Goal: Task Accomplishment & Management: Complete application form

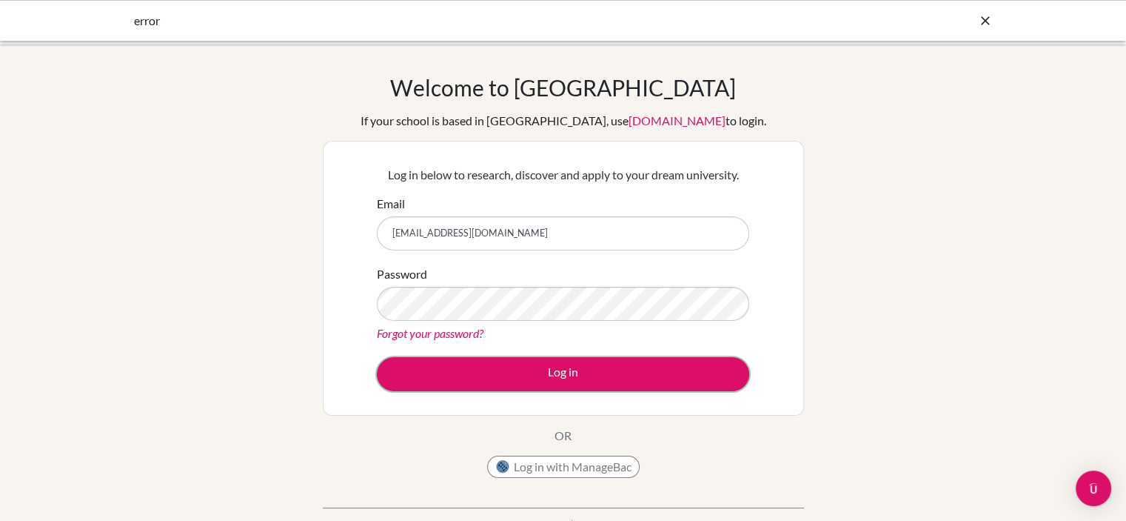
click at [514, 381] on button "Log in" at bounding box center [563, 374] width 373 height 34
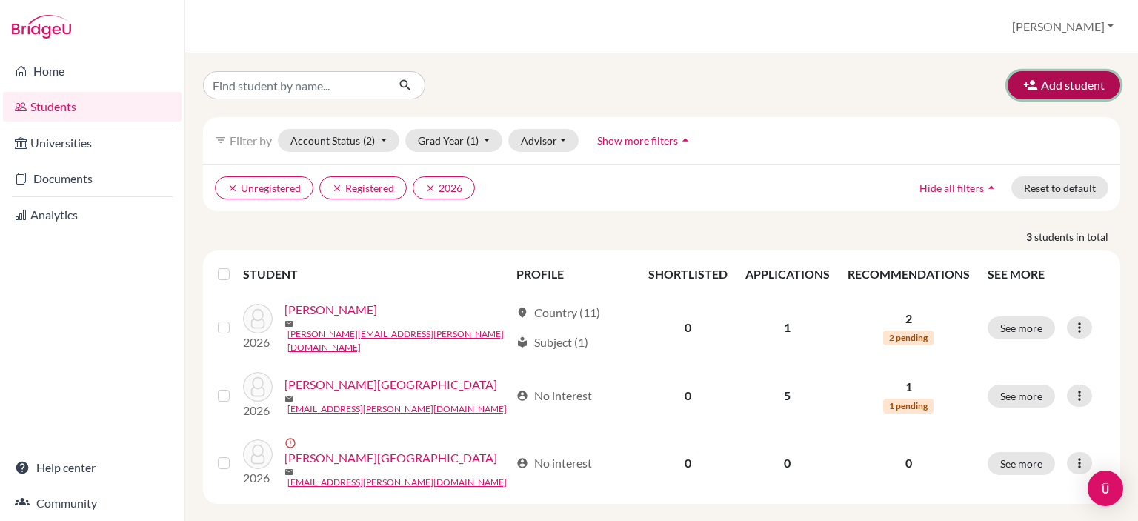
click at [1060, 76] on button "Add student" at bounding box center [1063, 85] width 113 height 28
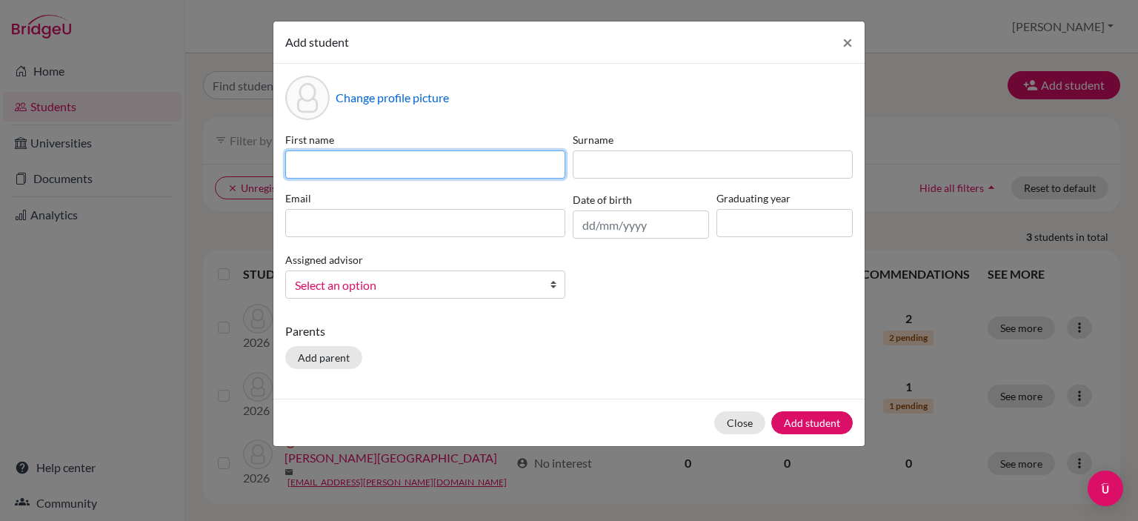
click at [541, 167] on input at bounding box center [425, 164] width 280 height 28
type input "Valentina"
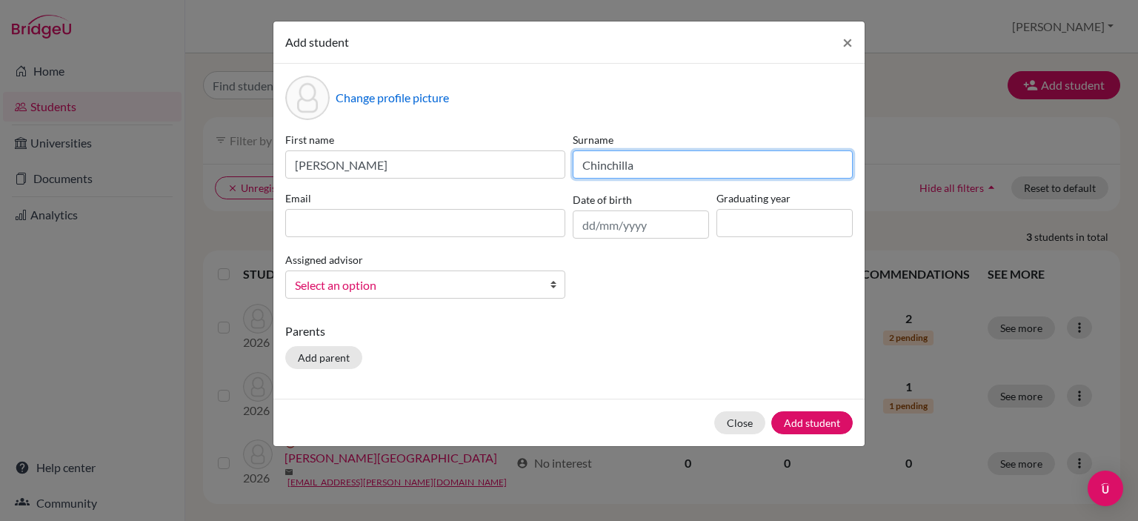
type input "Chinchilla"
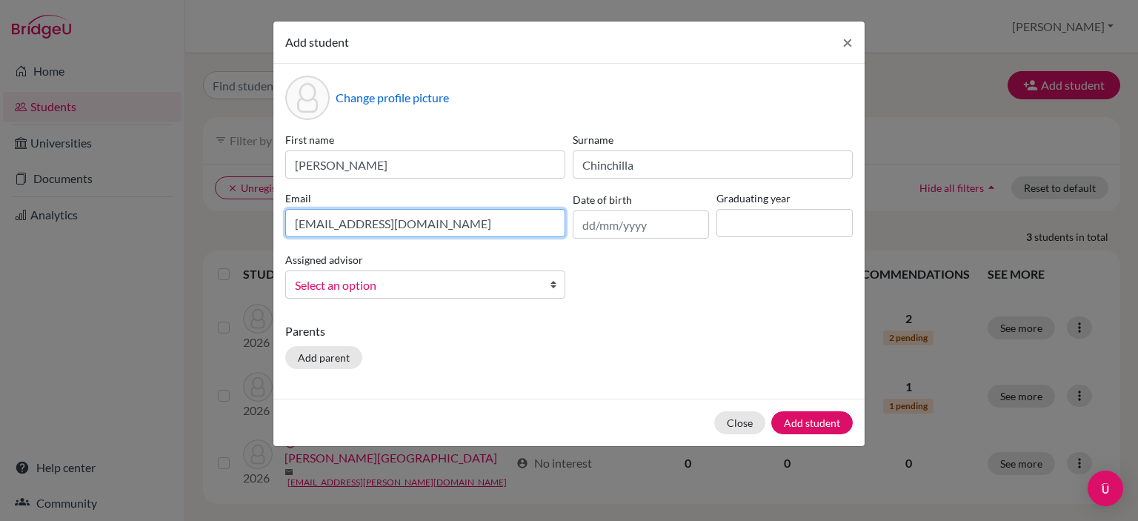
type input "c3471@cda.edu.gt"
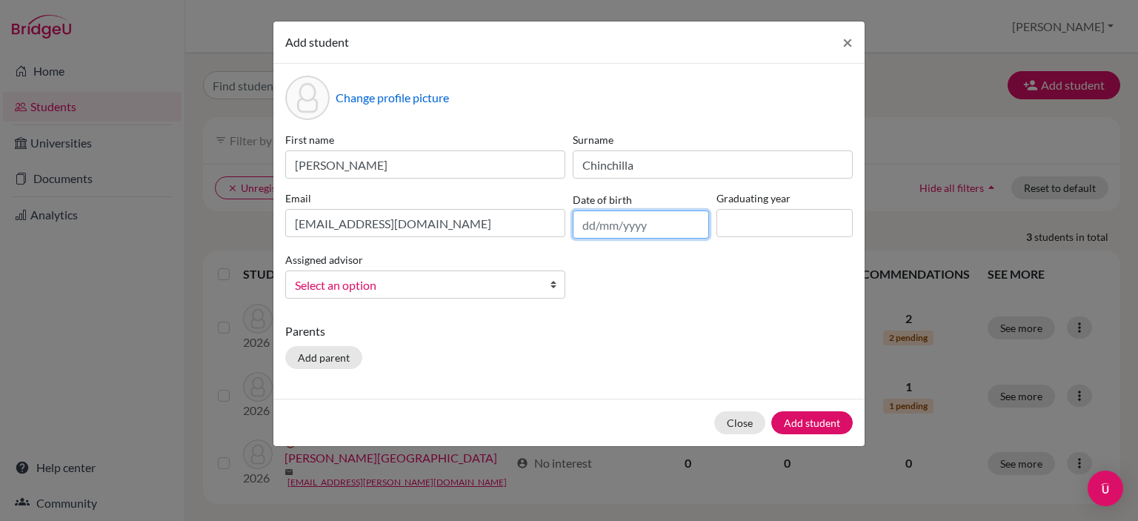
click at [597, 224] on input "text" at bounding box center [640, 224] width 136 height 28
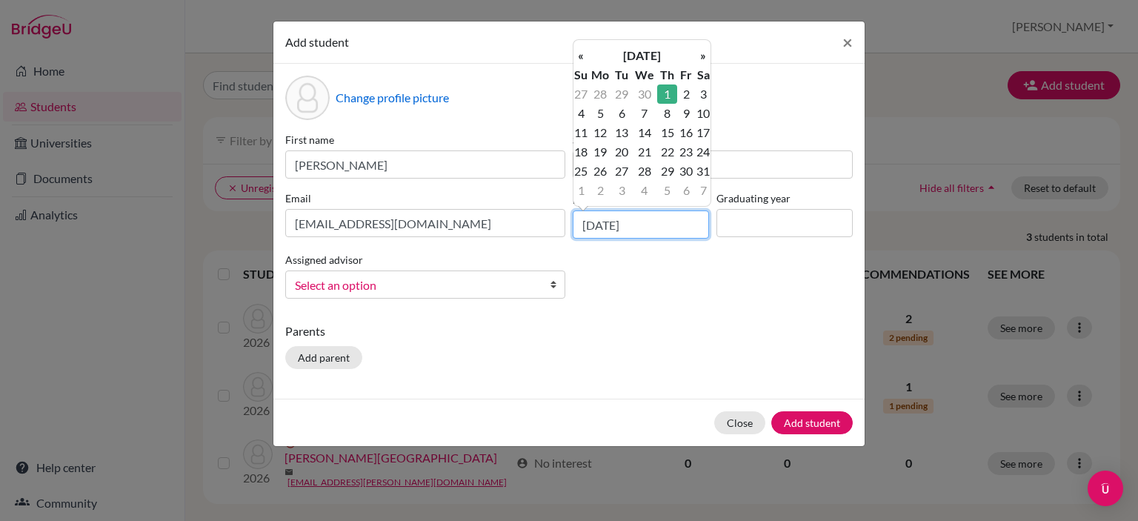
type input "01/07/2010"
click at [732, 230] on input at bounding box center [784, 223] width 136 height 28
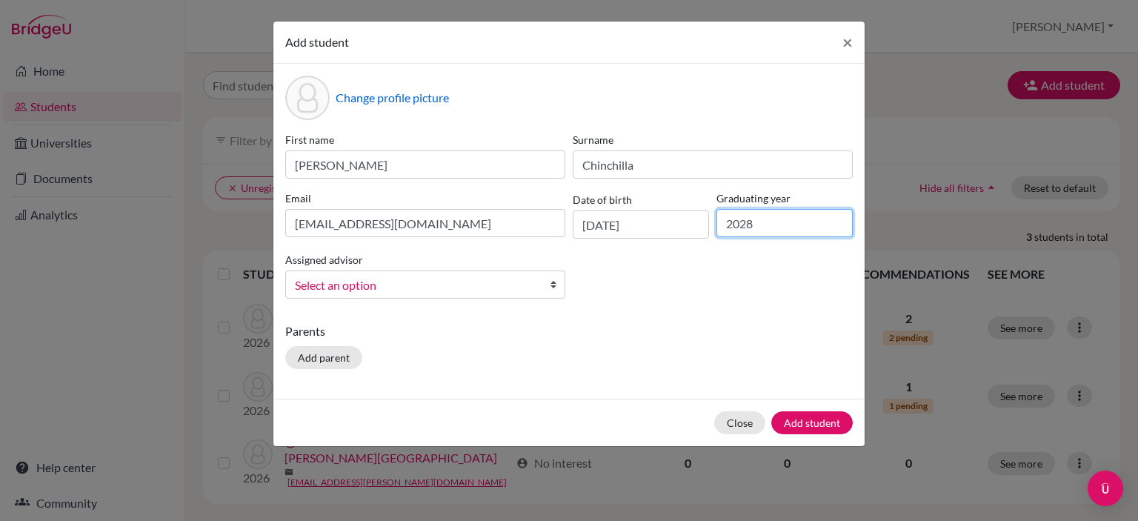
type input "2028"
click at [538, 279] on link "Select an option" at bounding box center [425, 284] width 280 height 28
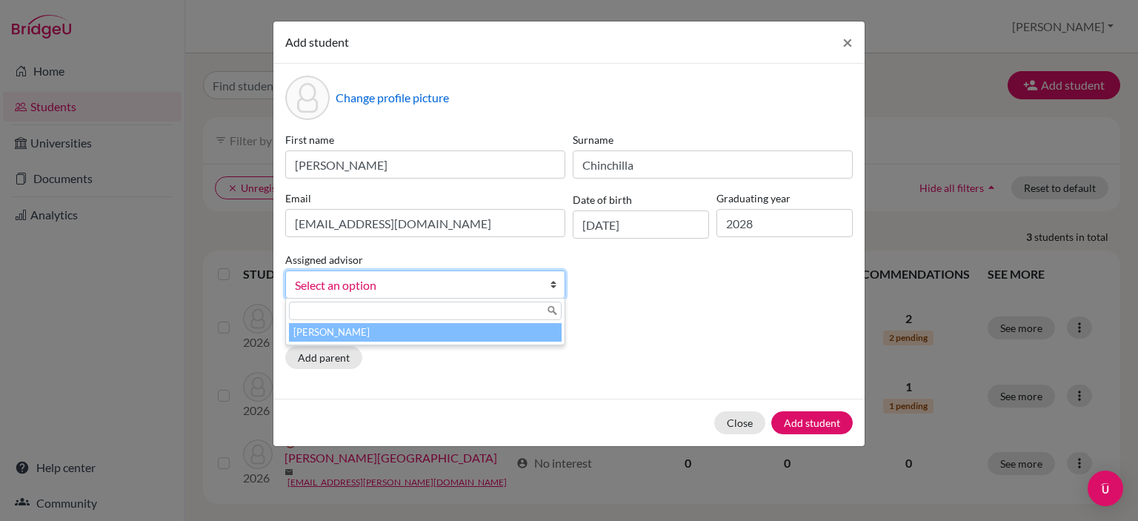
click at [442, 336] on li "Perez, Waleska" at bounding box center [425, 332] width 273 height 19
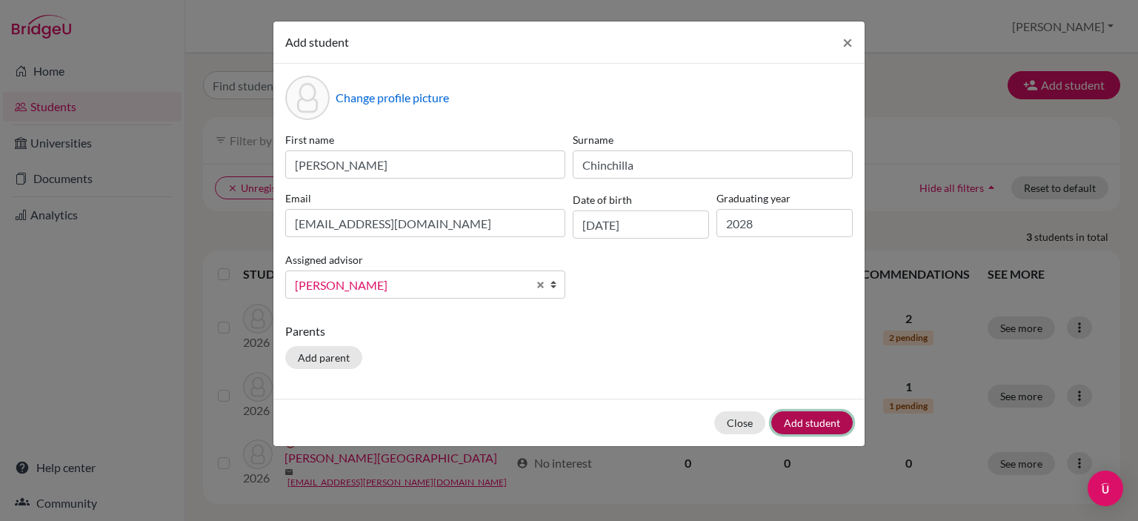
click at [825, 426] on button "Add student" at bounding box center [811, 422] width 81 height 23
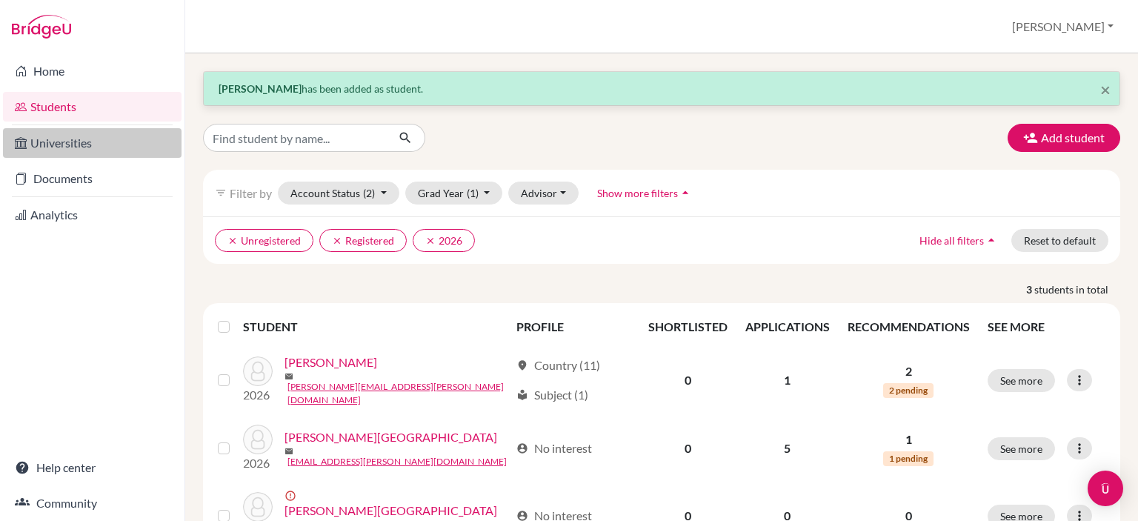
click at [71, 147] on link "Universities" at bounding box center [92, 143] width 178 height 30
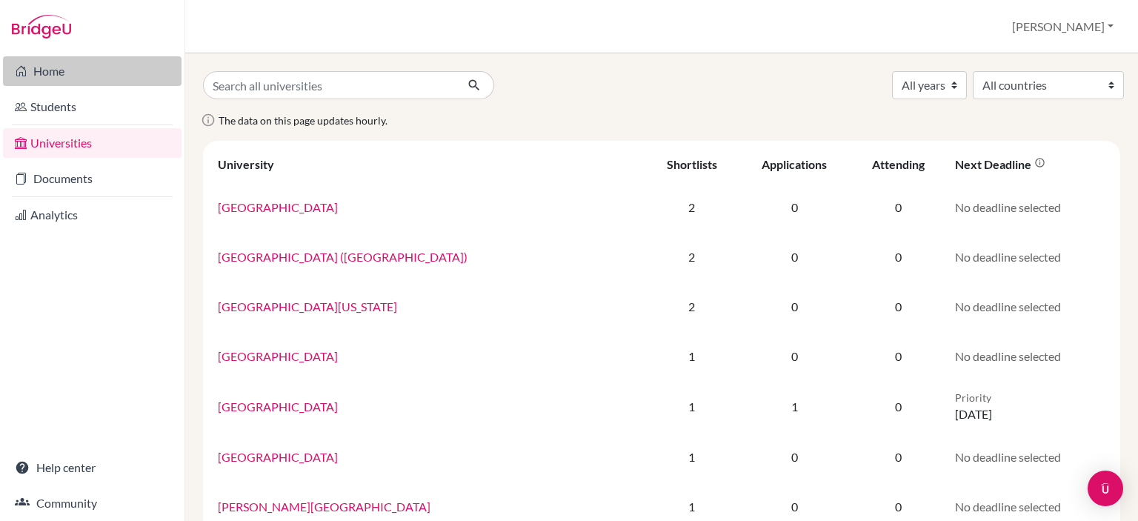
click at [37, 60] on link "Home" at bounding box center [92, 71] width 178 height 30
